Goal: Information Seeking & Learning: Find specific page/section

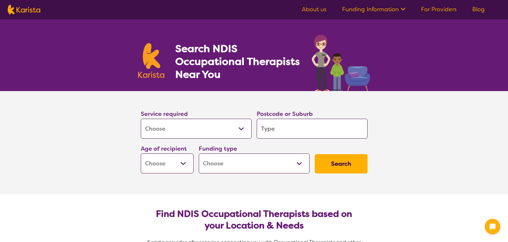
select select "[MEDICAL_DATA]"
click at [301, 134] on input "search" at bounding box center [312, 129] width 111 height 20
type input "4"
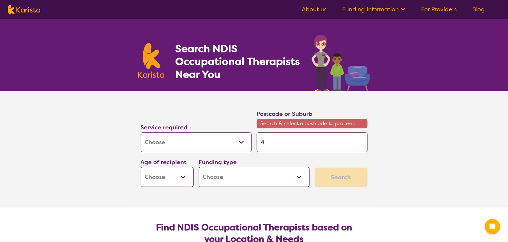
type input "40"
type input "400"
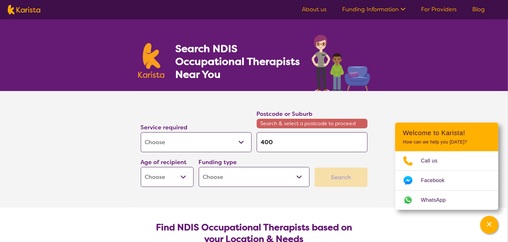
type input "4000"
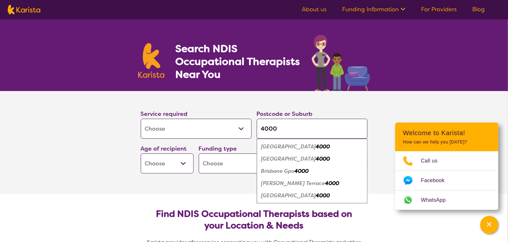
type input "400"
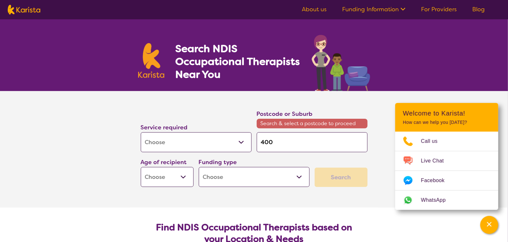
click at [295, 142] on input "400" at bounding box center [312, 142] width 111 height 20
type input "4007"
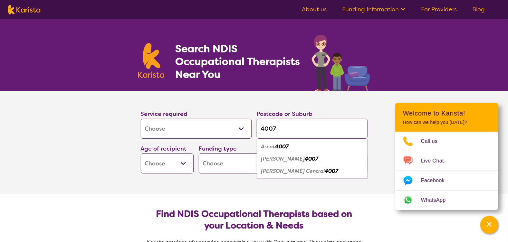
type input "4007"
drag, startPoint x: 187, startPoint y: 179, endPoint x: 186, endPoint y: 174, distance: 4.9
click at [187, 179] on section "Service required Allied Health Assistant Assessment ([MEDICAL_DATA] or [MEDICAL…" at bounding box center [254, 142] width 258 height 103
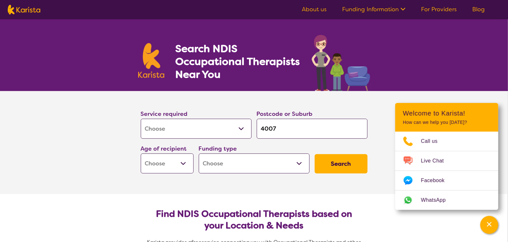
click at [182, 166] on select "Early Childhood - 0 to 9 Child - 10 to 11 Adolescent - 12 to 17 Adult - 18 to 6…" at bounding box center [167, 164] width 53 height 20
select select "AD"
click at [141, 154] on select "Early Childhood - 0 to 9 Child - 10 to 11 Adolescent - 12 to 17 Adult - 18 to 6…" at bounding box center [167, 164] width 53 height 20
select select "AD"
click at [302, 165] on select "Home Care Package (HCP) National Disability Insurance Scheme (NDIS) I don't know" at bounding box center [254, 164] width 111 height 20
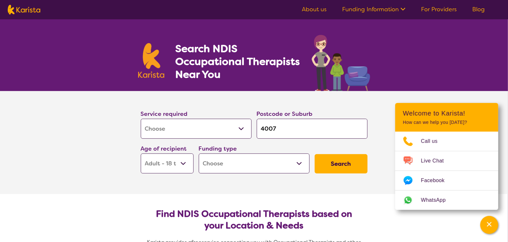
select select "NDIS"
click at [199, 154] on select "Home Care Package (HCP) National Disability Insurance Scheme (NDIS) I don't know" at bounding box center [254, 164] width 111 height 20
select select "NDIS"
click at [343, 166] on button "Search" at bounding box center [341, 163] width 53 height 19
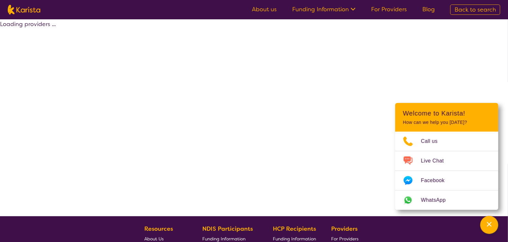
select select "by_score"
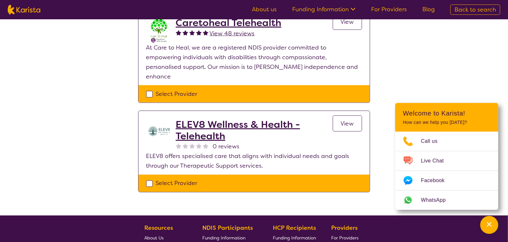
scroll to position [386, 0]
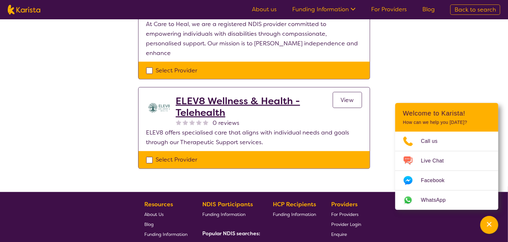
select select "[MEDICAL_DATA]"
select select "AD"
select select "NDIS"
select select "[MEDICAL_DATA]"
select select "AD"
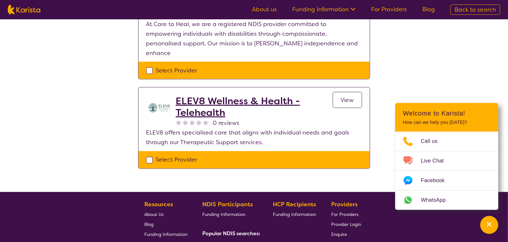
select select "NDIS"
